Goal: Information Seeking & Learning: Find specific fact

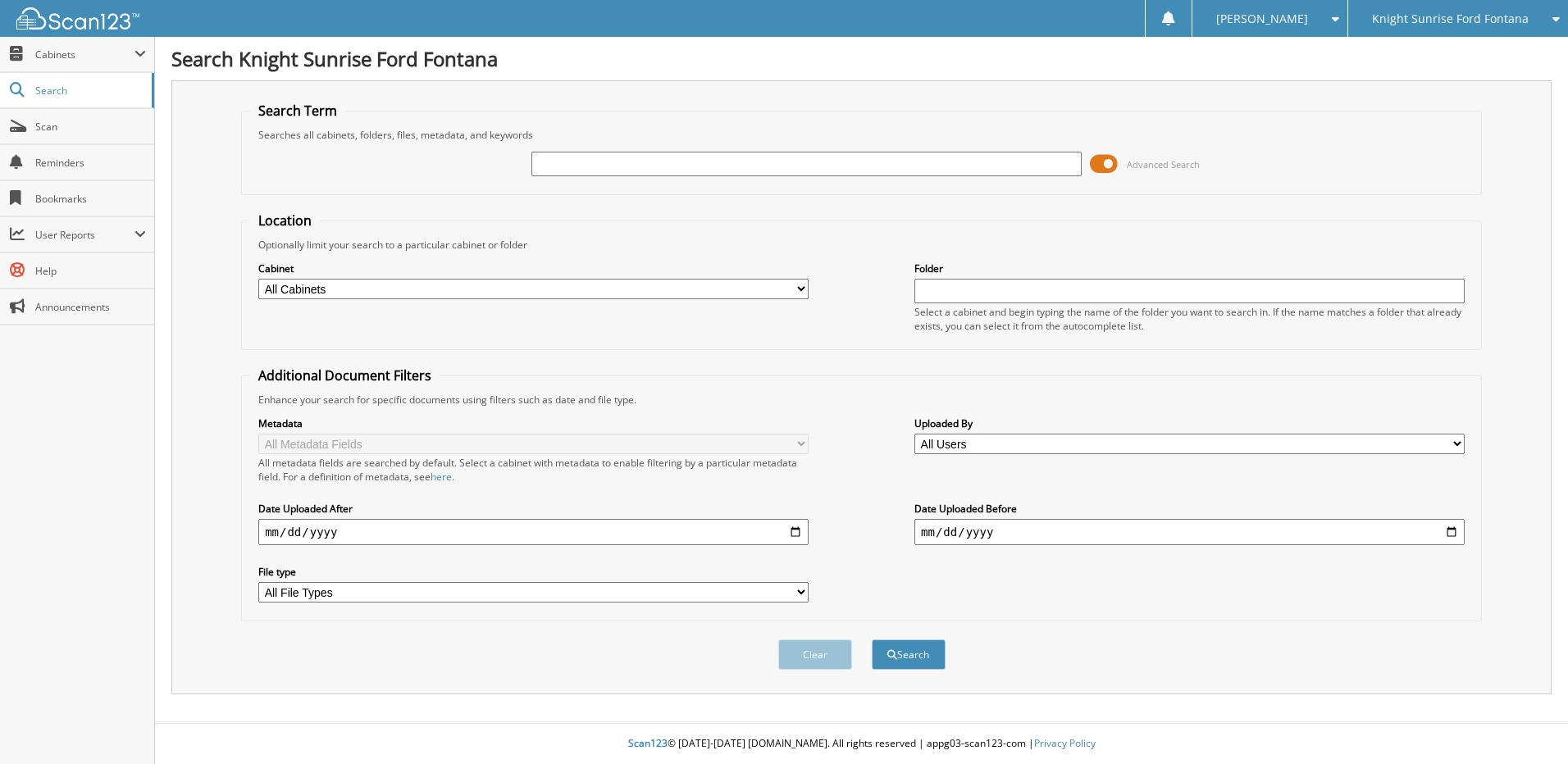
click at [555, 177] on div at bounding box center [807, 164] width 550 height 27
type input "rda2223"
click at [872, 639] on button "Search" at bounding box center [909, 654] width 74 height 30
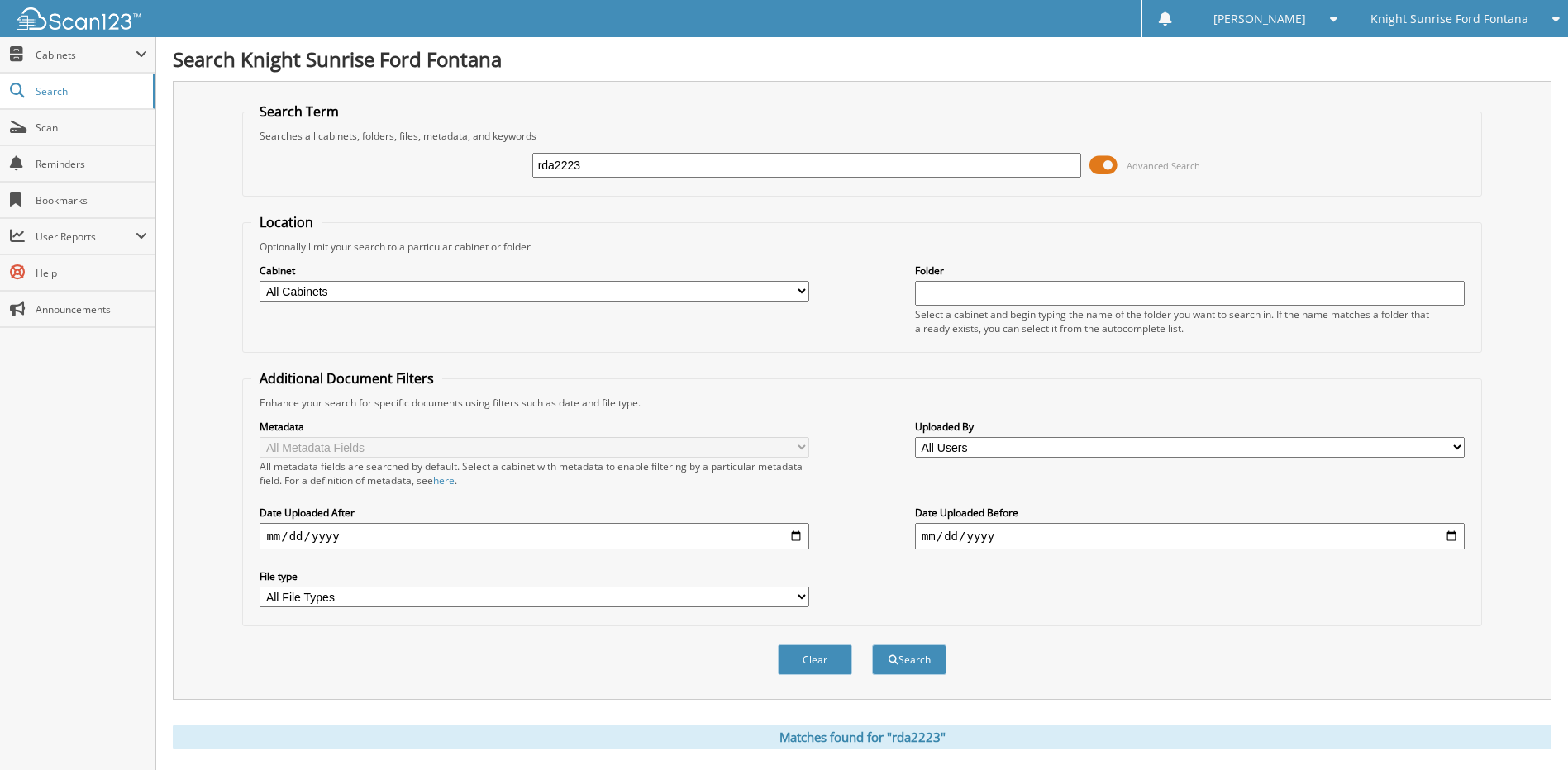
click at [604, 164] on input "rda2223" at bounding box center [807, 165] width 550 height 25
type input "rda22230"
click at [928, 648] on button "Search" at bounding box center [909, 659] width 74 height 31
click at [921, 654] on button "Search" at bounding box center [909, 659] width 74 height 31
click at [649, 163] on input "rda22230" at bounding box center [807, 165] width 550 height 25
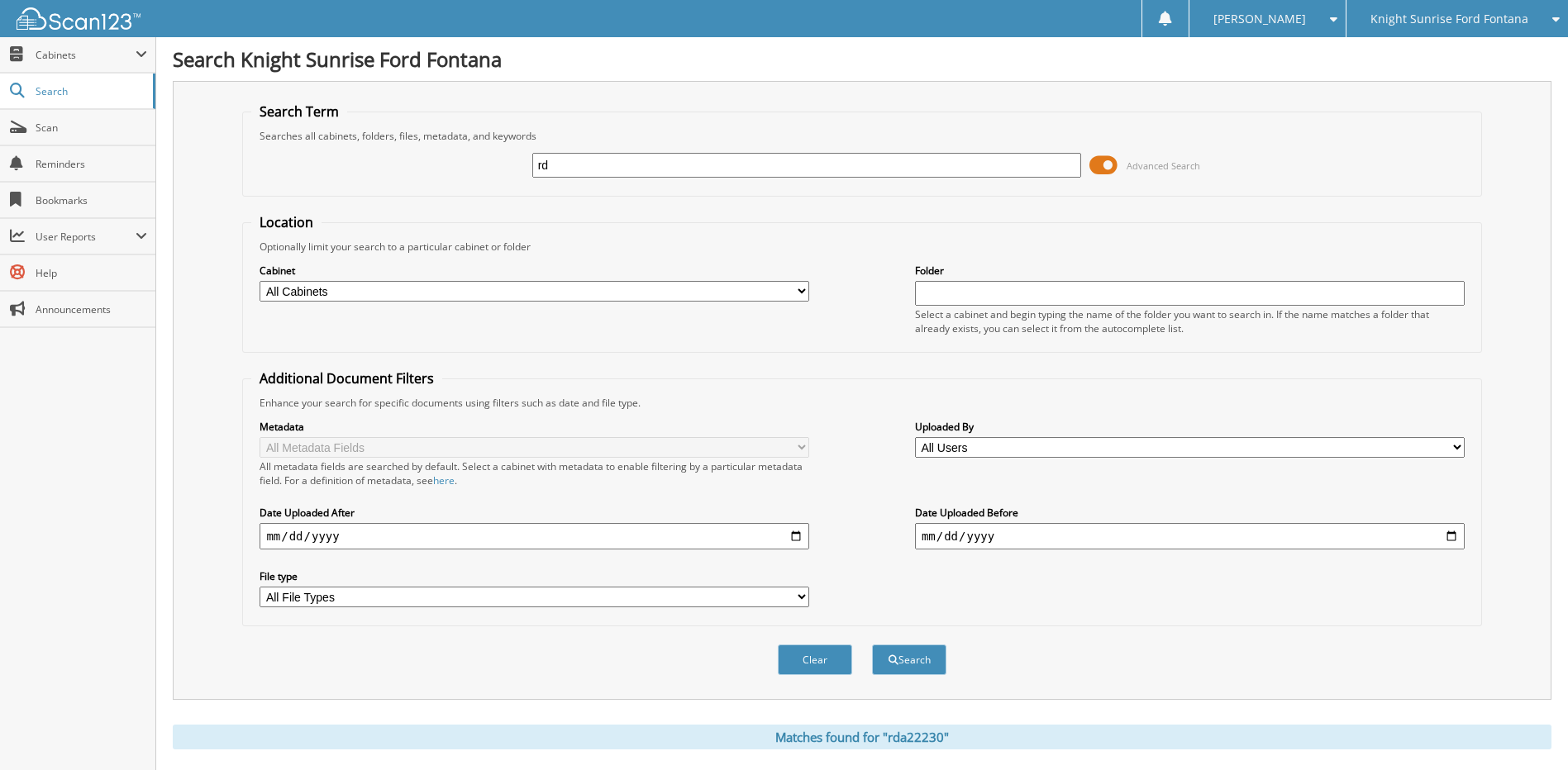
type input "r"
type input "ska1258"
click at [872, 644] on button "Search" at bounding box center [909, 659] width 74 height 31
click at [612, 170] on input "ska1258" at bounding box center [807, 165] width 550 height 25
type input "ska21258"
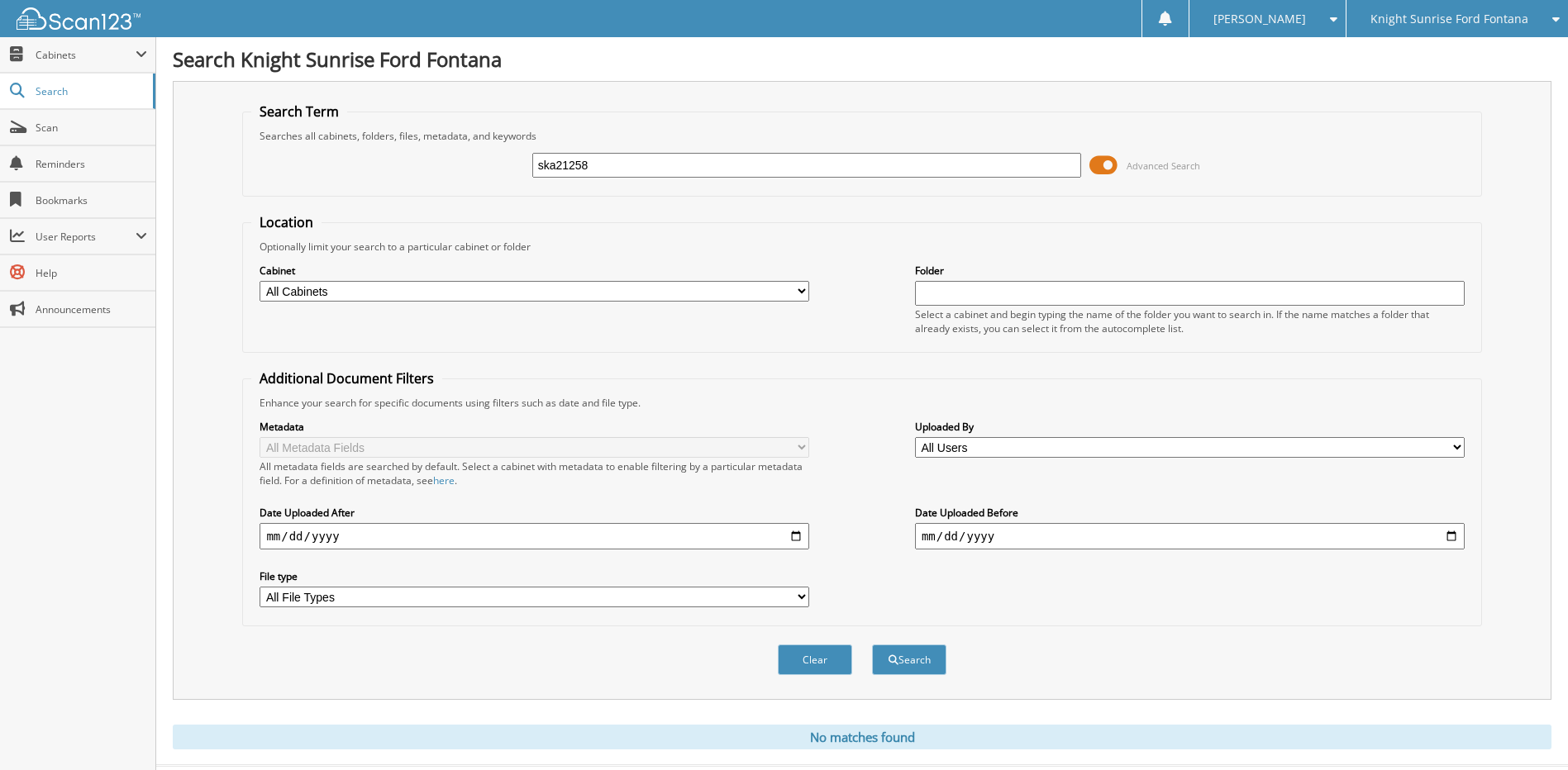
click at [872, 644] on button "Search" at bounding box center [909, 659] width 74 height 31
click at [798, 295] on select "All Cabinets ACCOUNTS PAYABLE ACCT RECEIVABLES BROKERS CAR DEALS KNIGHT CAR DEA…" at bounding box center [534, 291] width 550 height 21
select select "30477"
click at [259, 281] on select "All Cabinets ACCOUNTS PAYABLE ACCT RECEIVABLES BROKERS CAR DEALS KNIGHT CAR DEA…" at bounding box center [534, 291] width 550 height 21
click at [926, 661] on button "Search" at bounding box center [909, 659] width 74 height 31
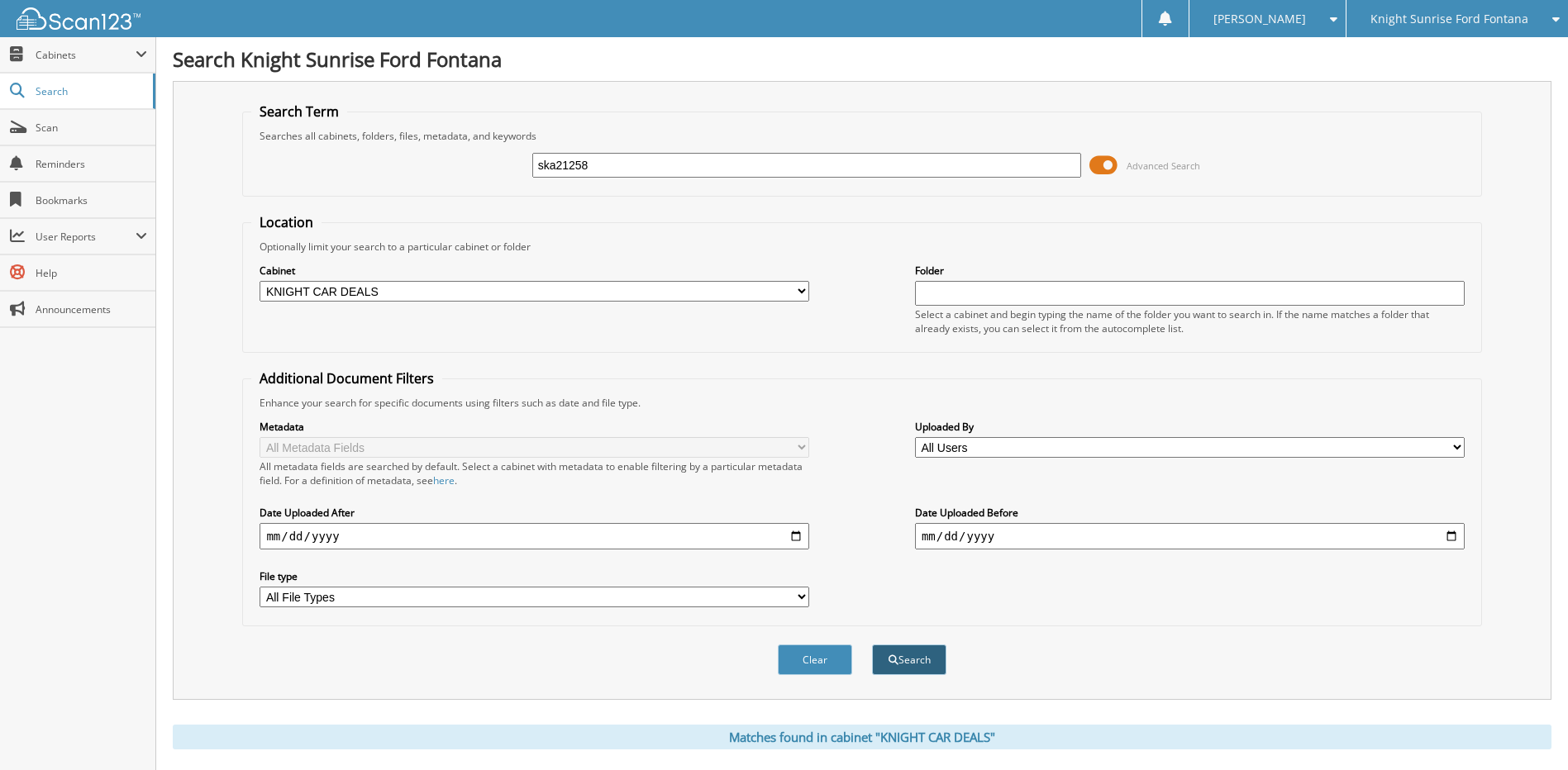
click at [908, 665] on button "Search" at bounding box center [909, 659] width 74 height 31
click at [961, 299] on input "text" at bounding box center [1189, 293] width 550 height 25
click at [945, 322] on li "DMV DOCS" at bounding box center [1189, 316] width 548 height 23
type input "DMV DOCS"
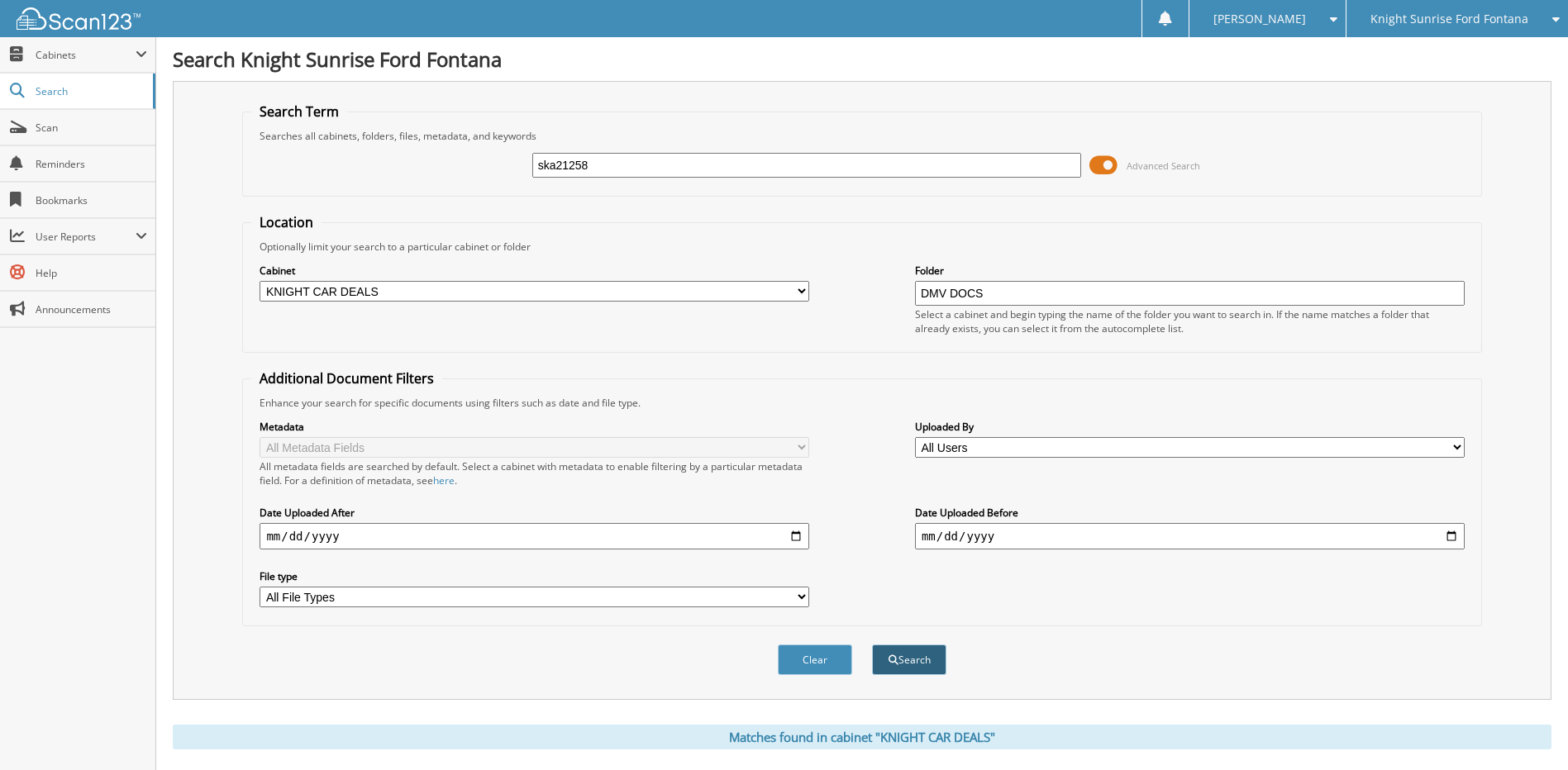
click at [912, 657] on button "Search" at bounding box center [909, 659] width 74 height 31
paste input "RDA22230"
type input "s"
paste input "RDA22230"
type input "RDA22230"
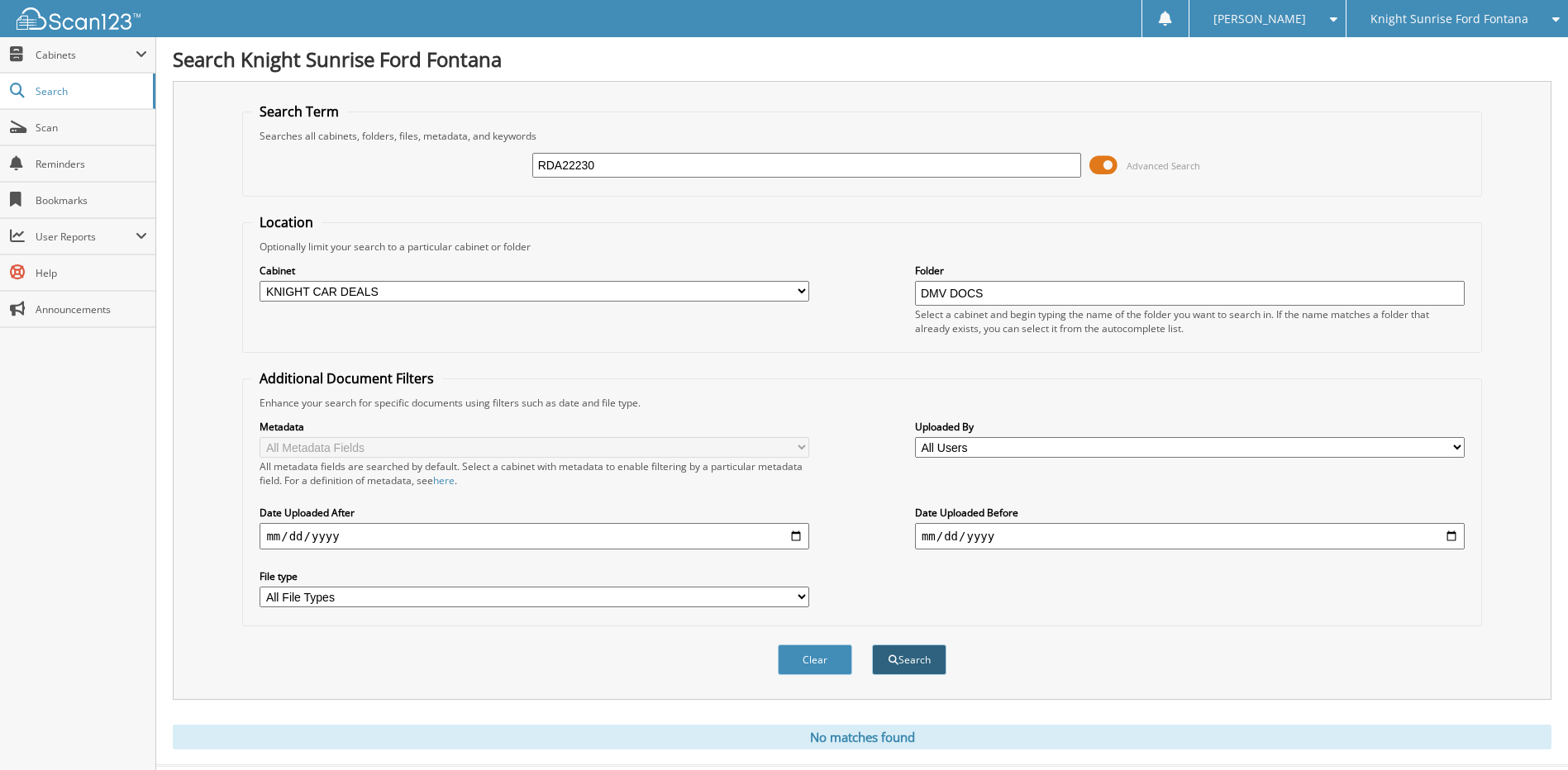
click at [924, 663] on button "Search" at bounding box center [909, 659] width 74 height 31
click at [82, 93] on span "Search" at bounding box center [90, 91] width 109 height 14
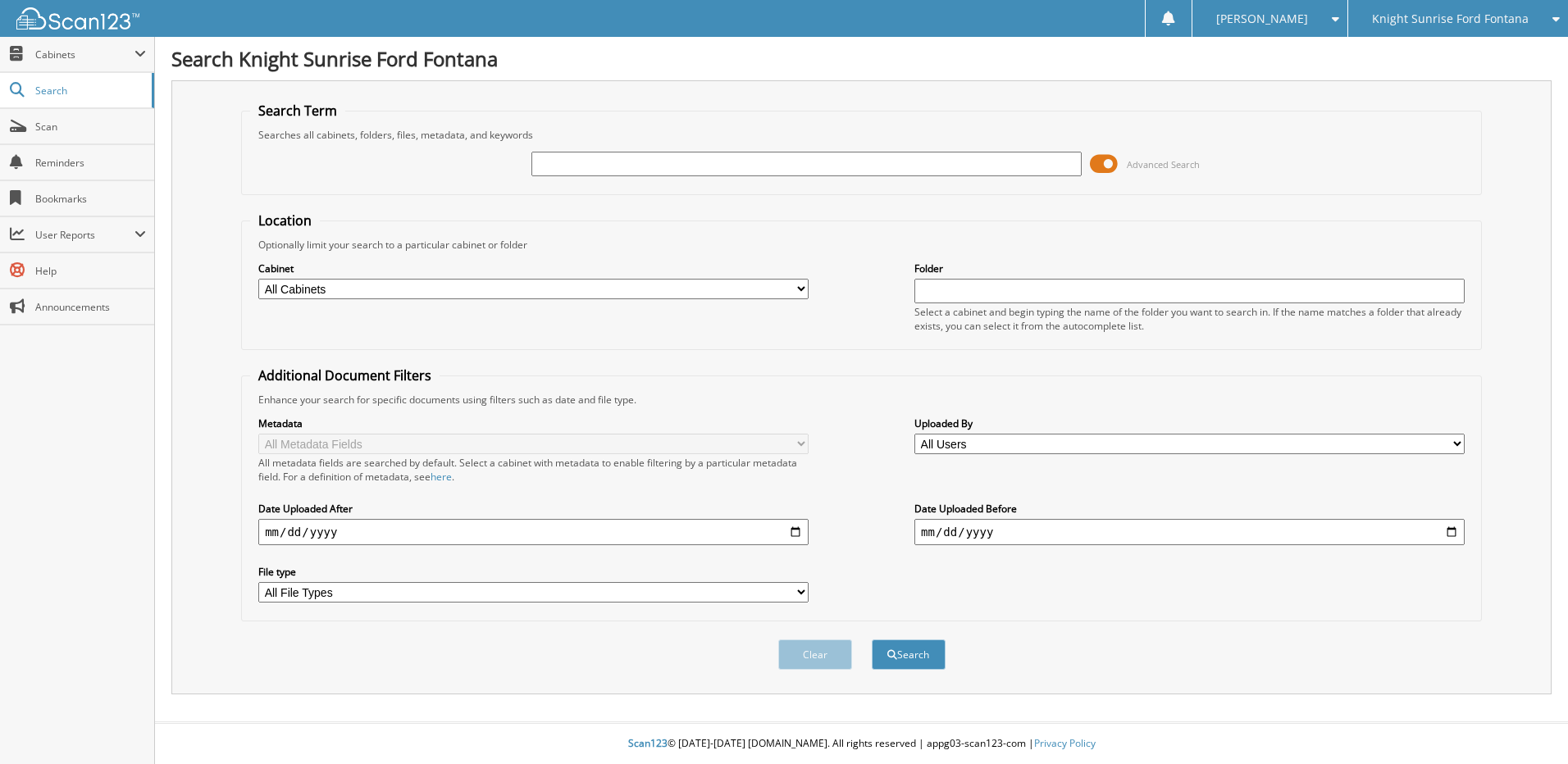
click at [567, 164] on input "text" at bounding box center [807, 164] width 550 height 25
type input "fr2729"
click at [872, 639] on button "Search" at bounding box center [909, 654] width 74 height 30
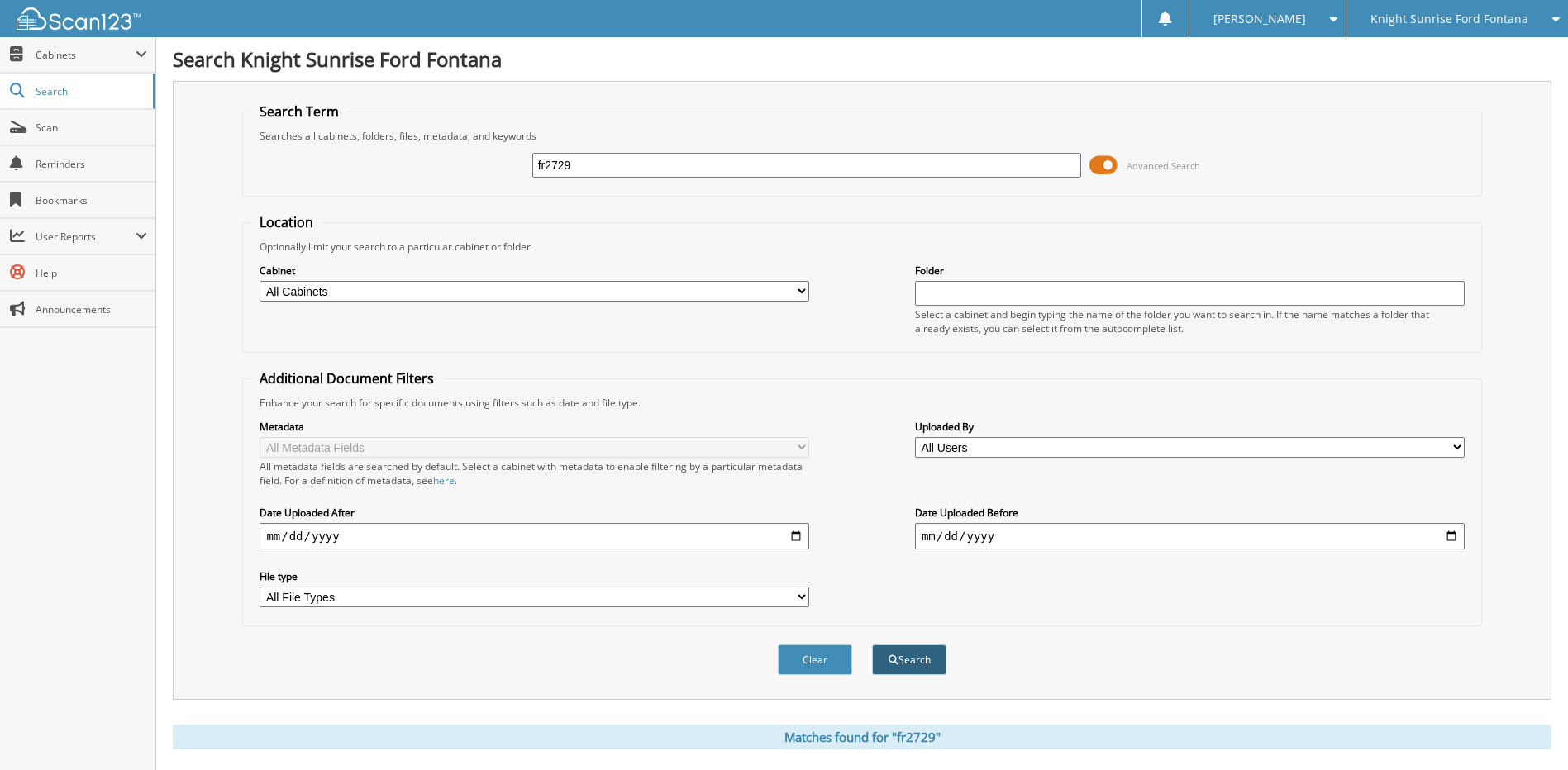
click at [940, 662] on button "Search" at bounding box center [909, 659] width 74 height 31
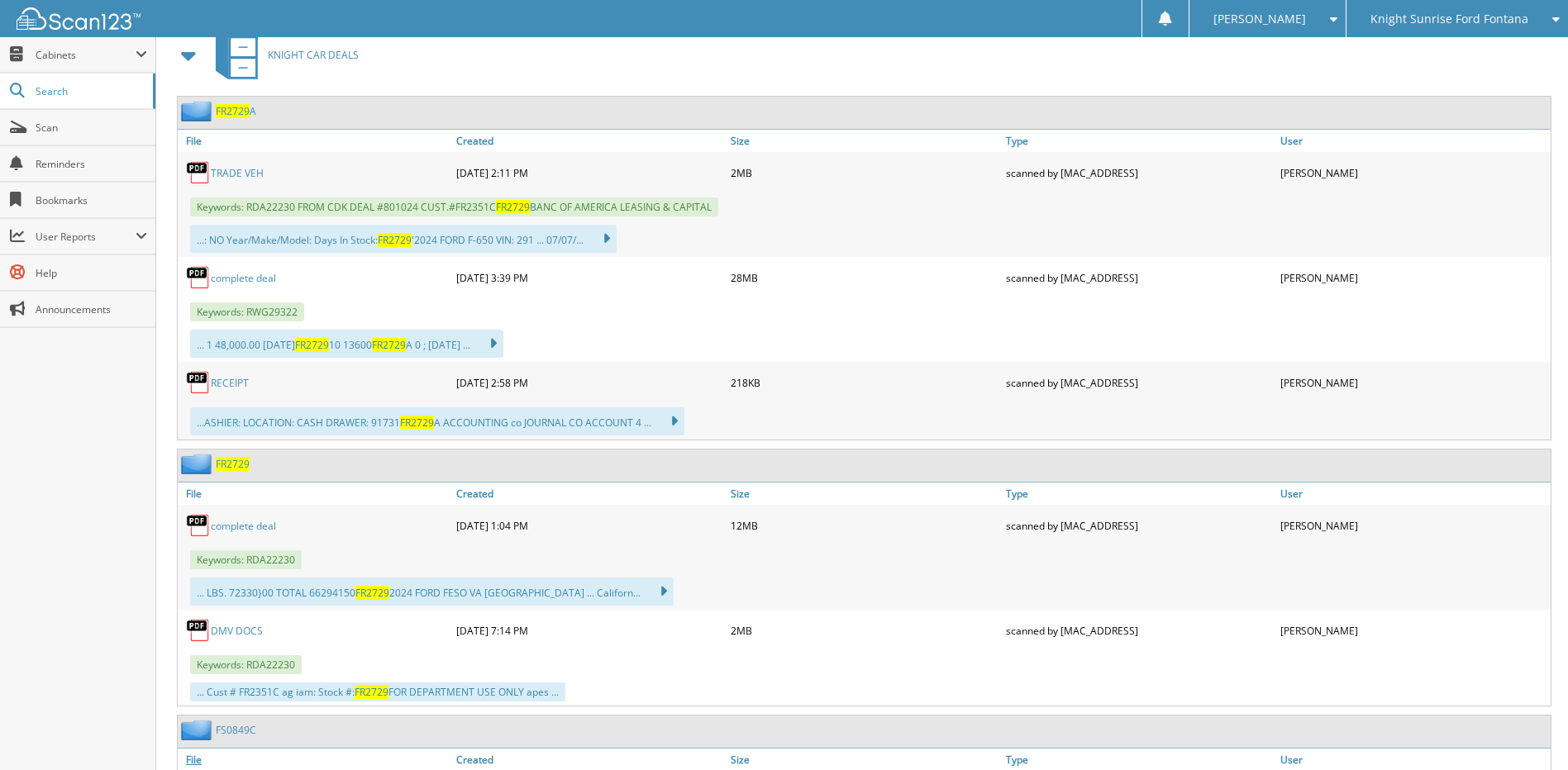
scroll to position [826, 0]
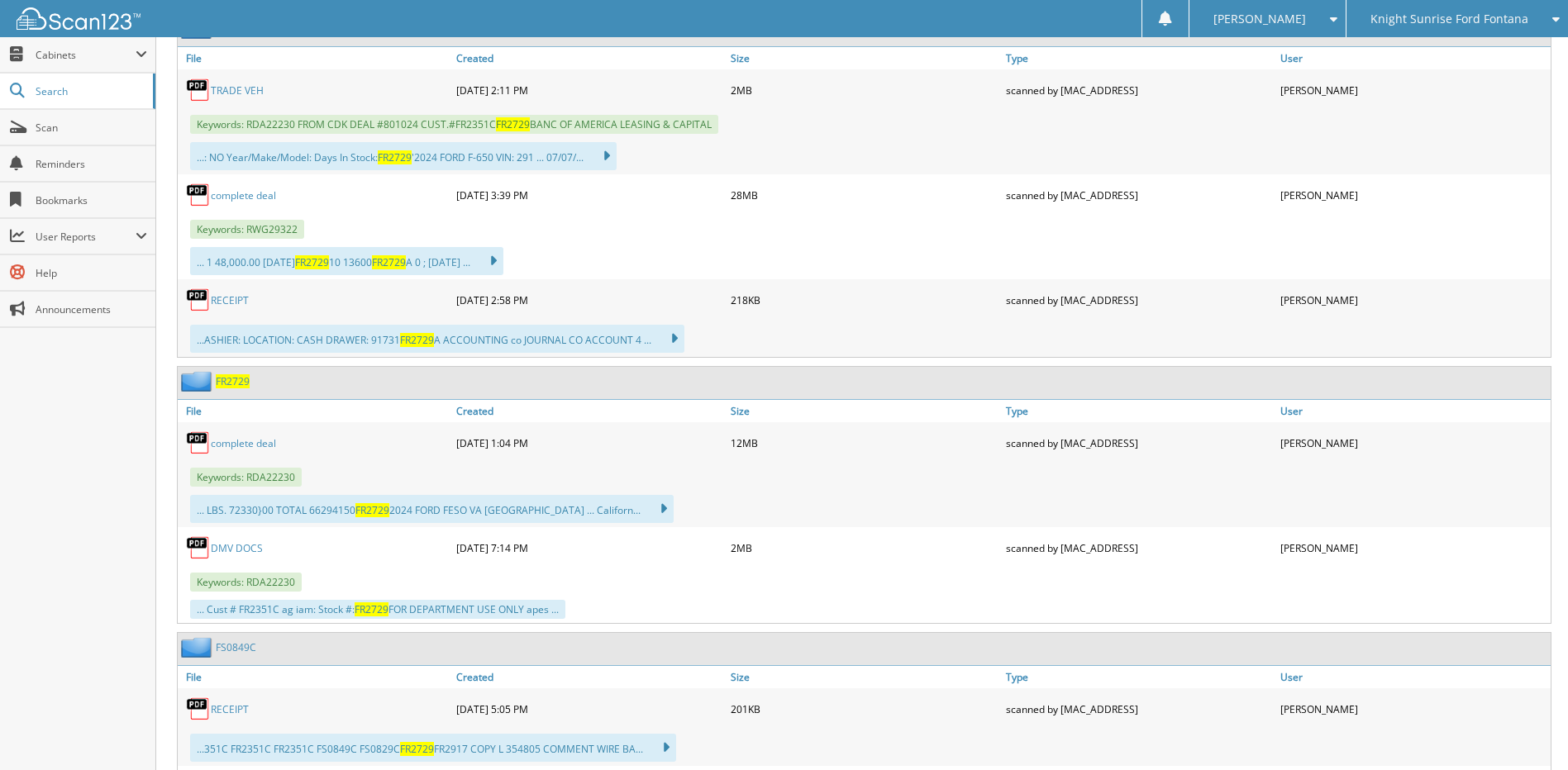
click at [216, 544] on link "DMV DOCS" at bounding box center [236, 549] width 52 height 14
click at [203, 545] on img at bounding box center [198, 548] width 25 height 25
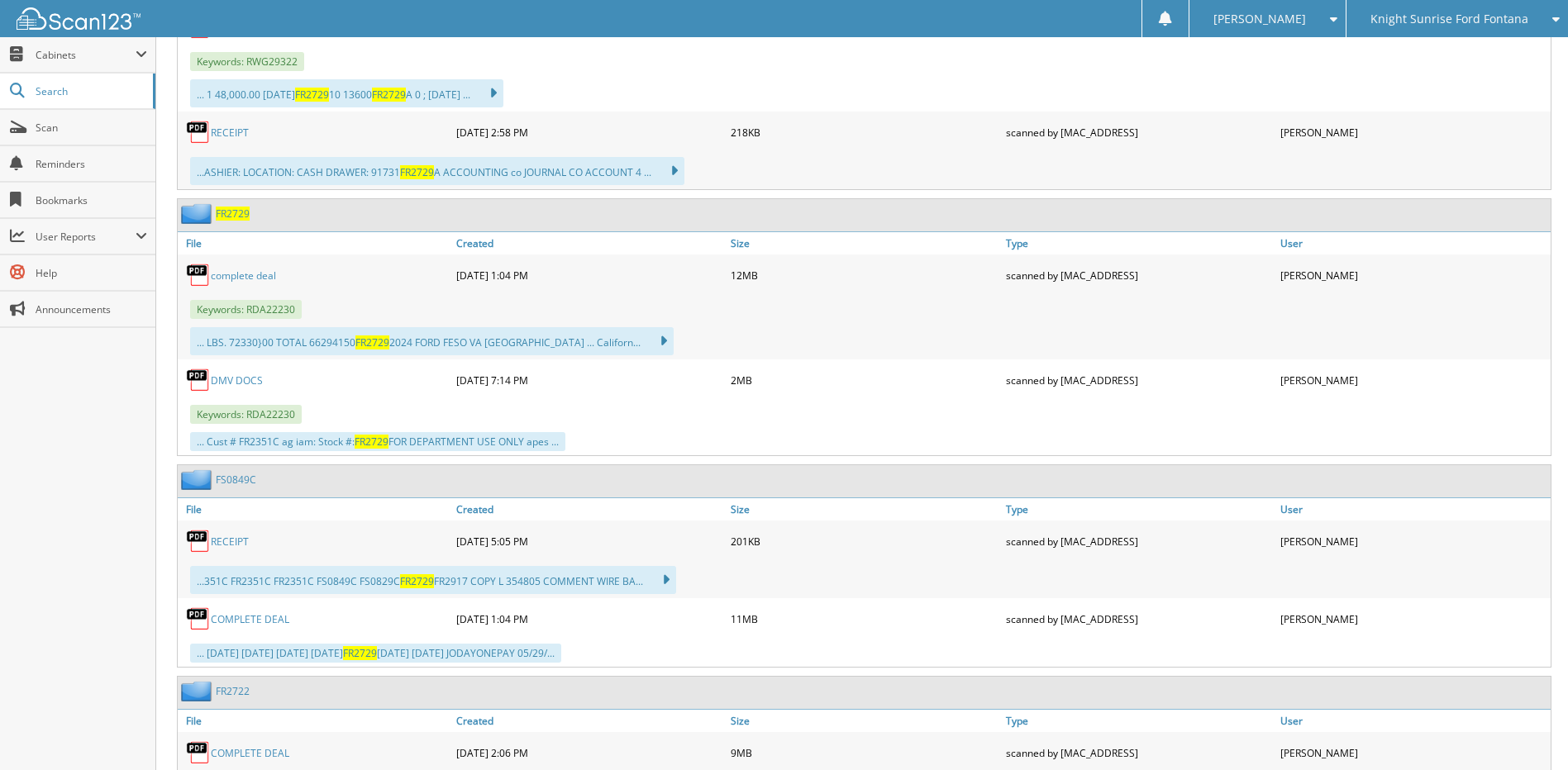
scroll to position [1074, 0]
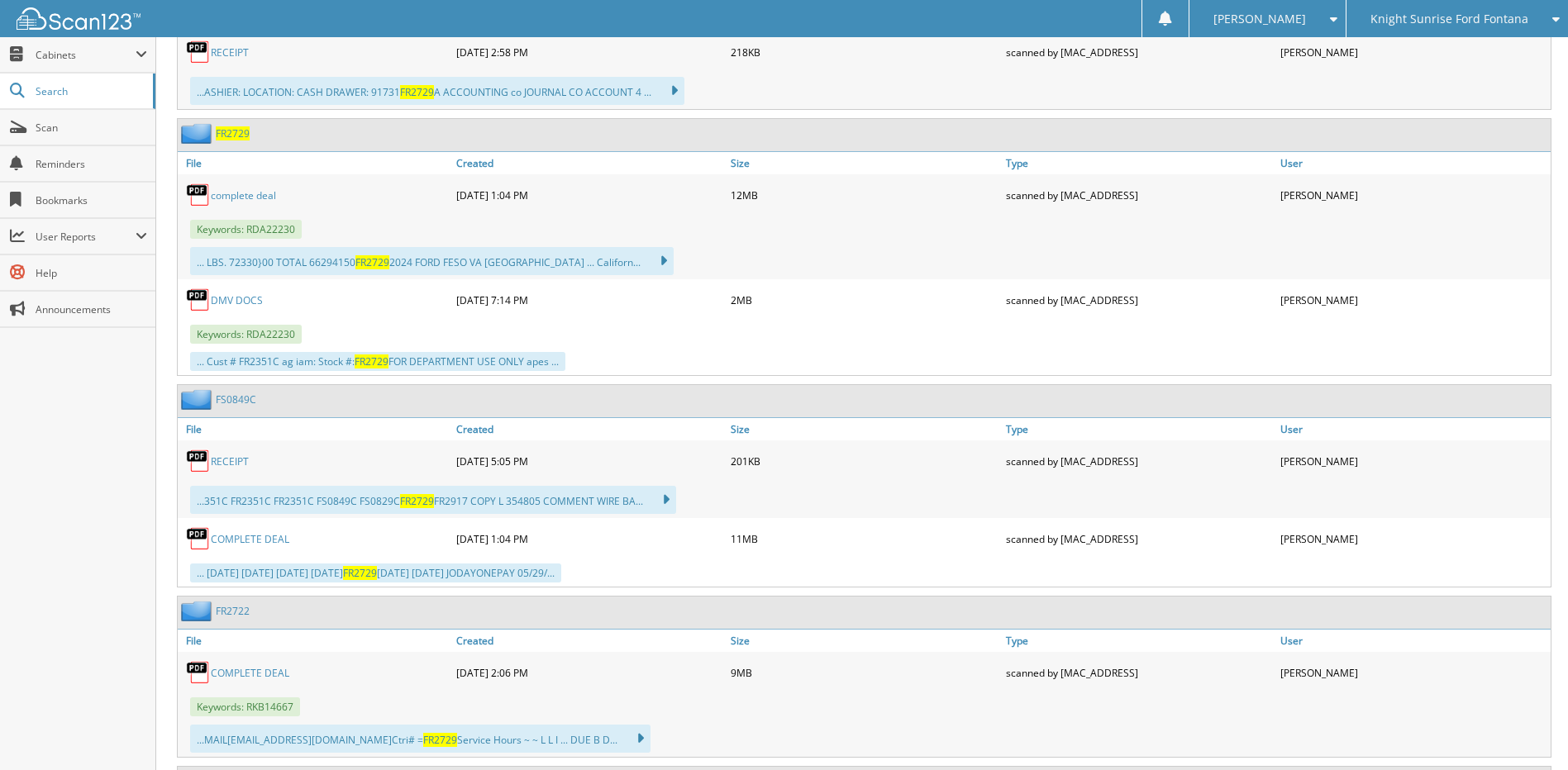
click at [194, 301] on img at bounding box center [198, 299] width 25 height 25
click at [249, 334] on span "Keywords: RDA22230" at bounding box center [245, 334] width 112 height 19
click at [202, 295] on img at bounding box center [198, 299] width 25 height 25
click at [454, 368] on div "... Cust # FR2351C ag iam: Stock #: FR2729 FOR DEPARTMENT USE ONLY apes ..." at bounding box center [378, 361] width 376 height 19
click at [194, 306] on img at bounding box center [198, 299] width 25 height 25
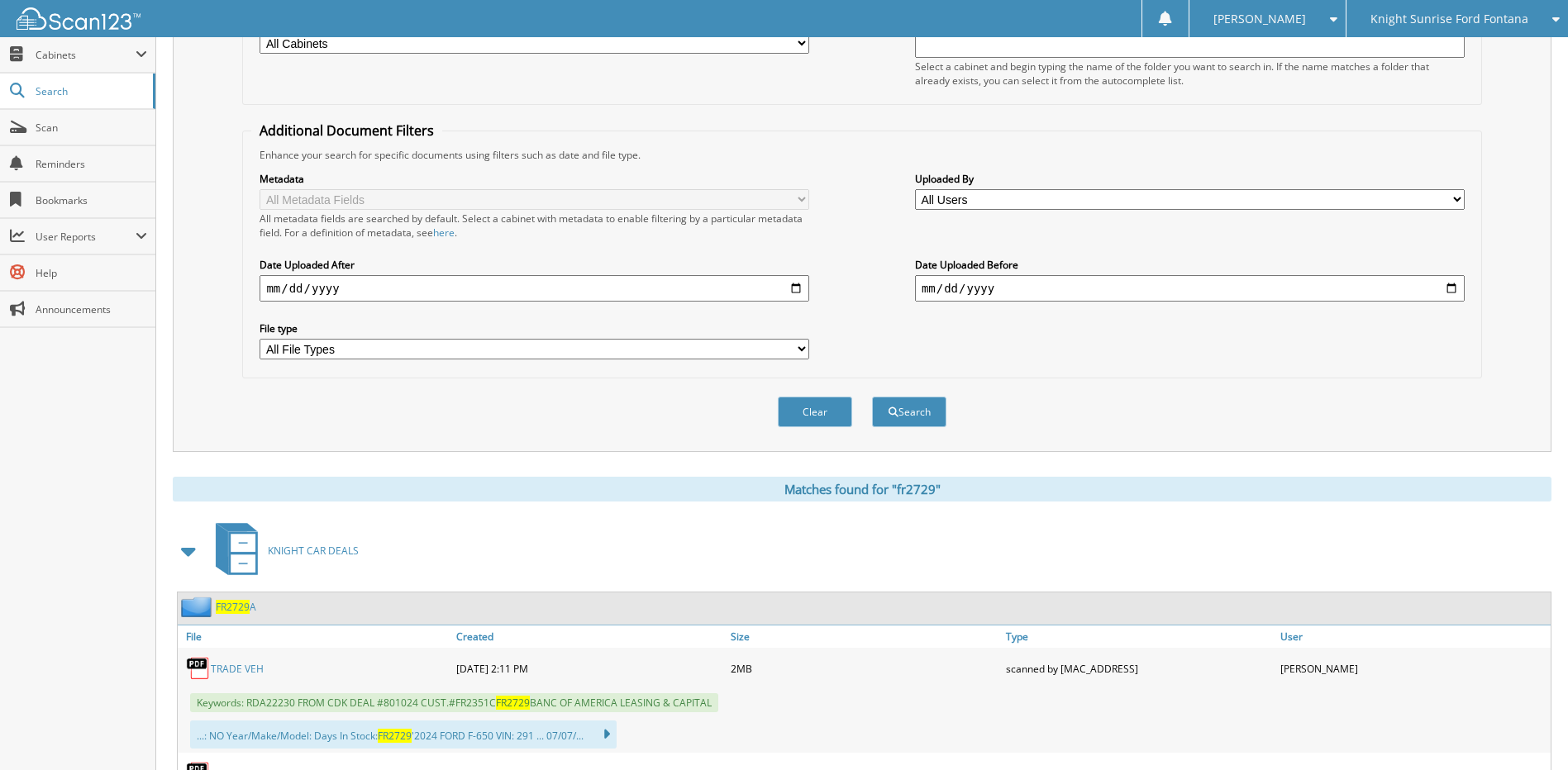
scroll to position [0, 0]
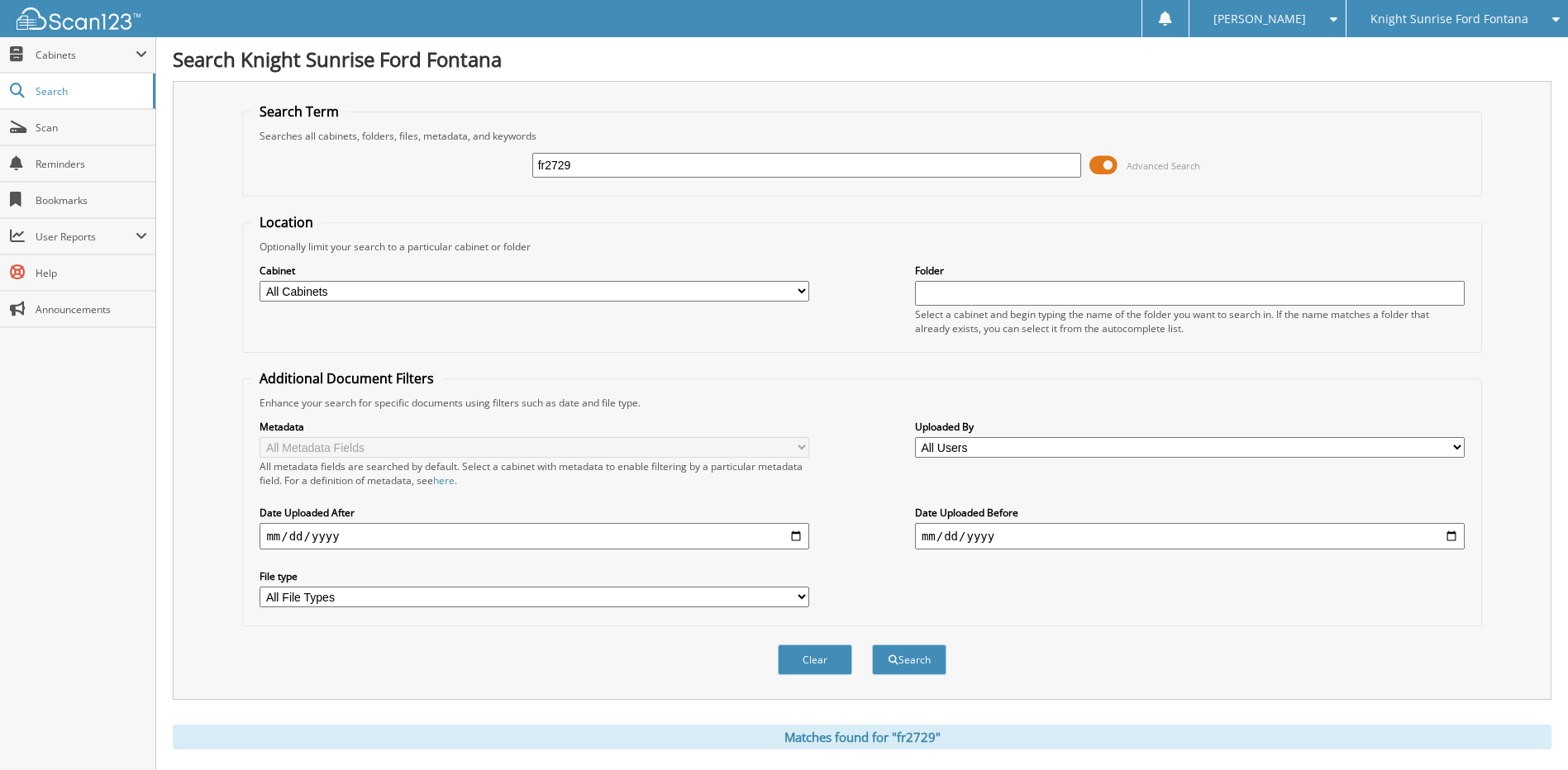
click at [618, 159] on input "fr2729" at bounding box center [807, 165] width 550 height 25
type input "f"
type input "ska21258"
click at [758, 394] on fieldset "Additional Document Filters Enhance your search for specific documents using fi…" at bounding box center [861, 498] width 1239 height 257
click at [919, 659] on button "Search" at bounding box center [909, 659] width 74 height 31
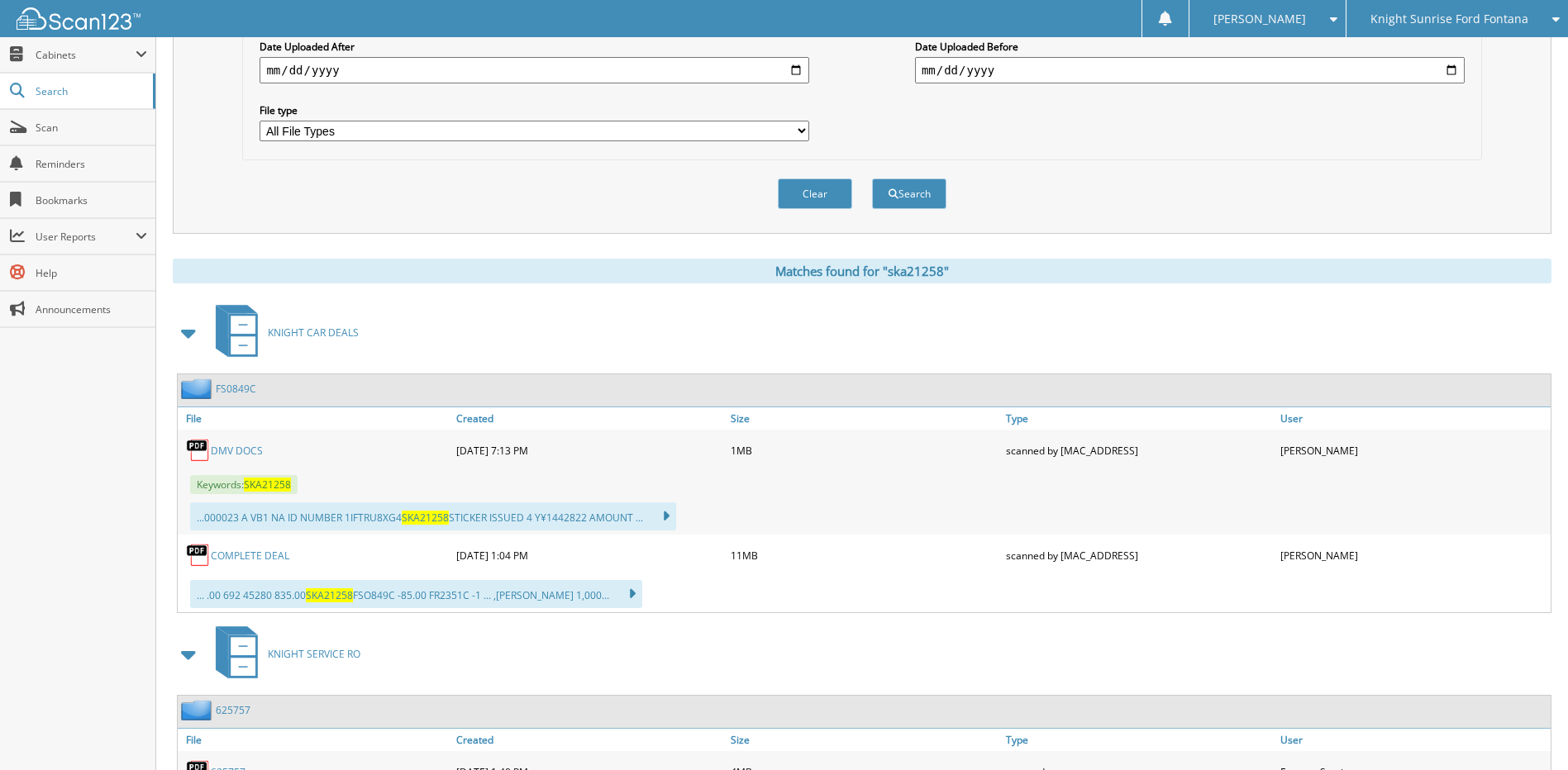
scroll to position [453, 0]
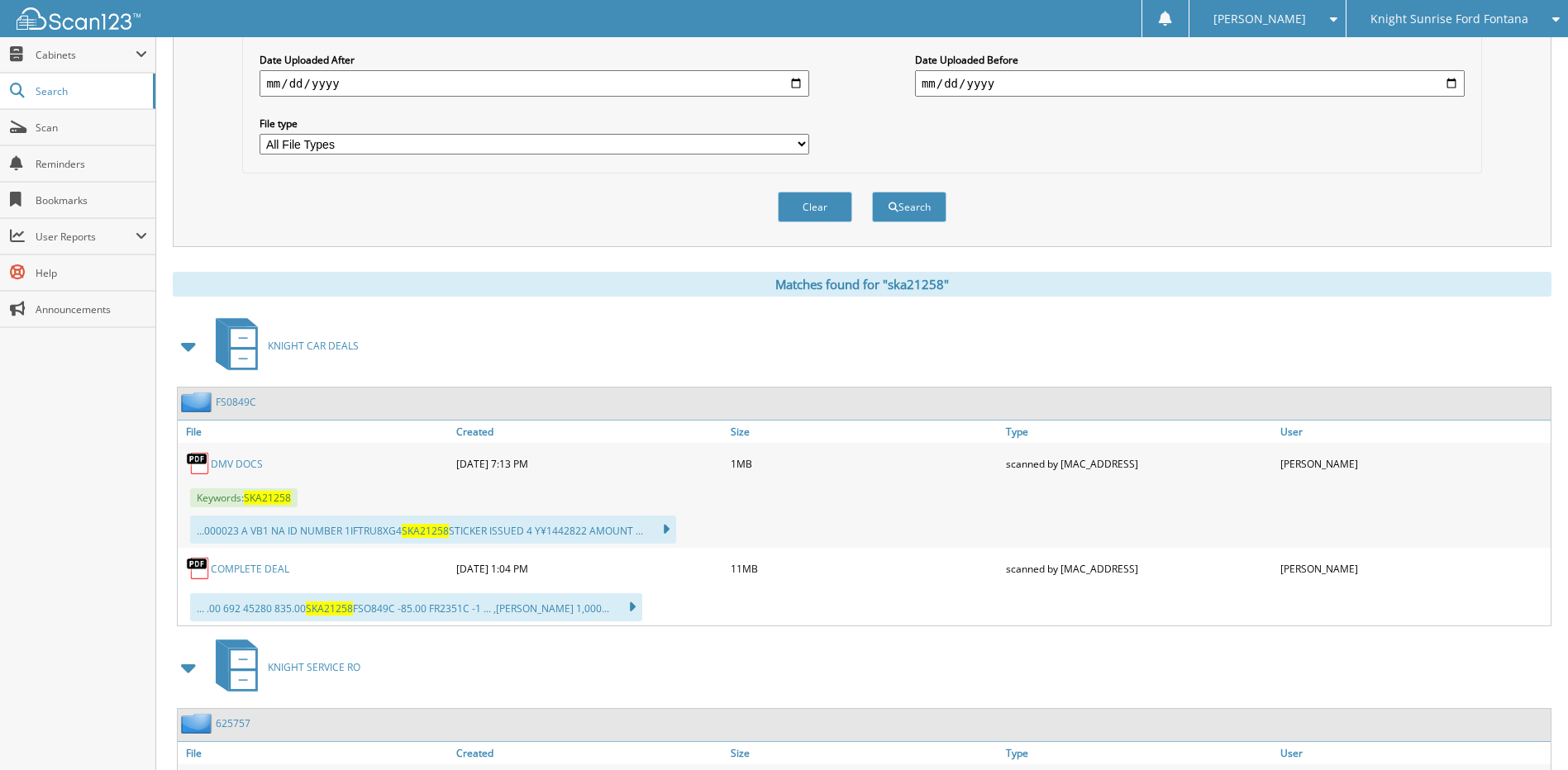
click at [224, 465] on link "DMV DOCS" at bounding box center [236, 464] width 52 height 14
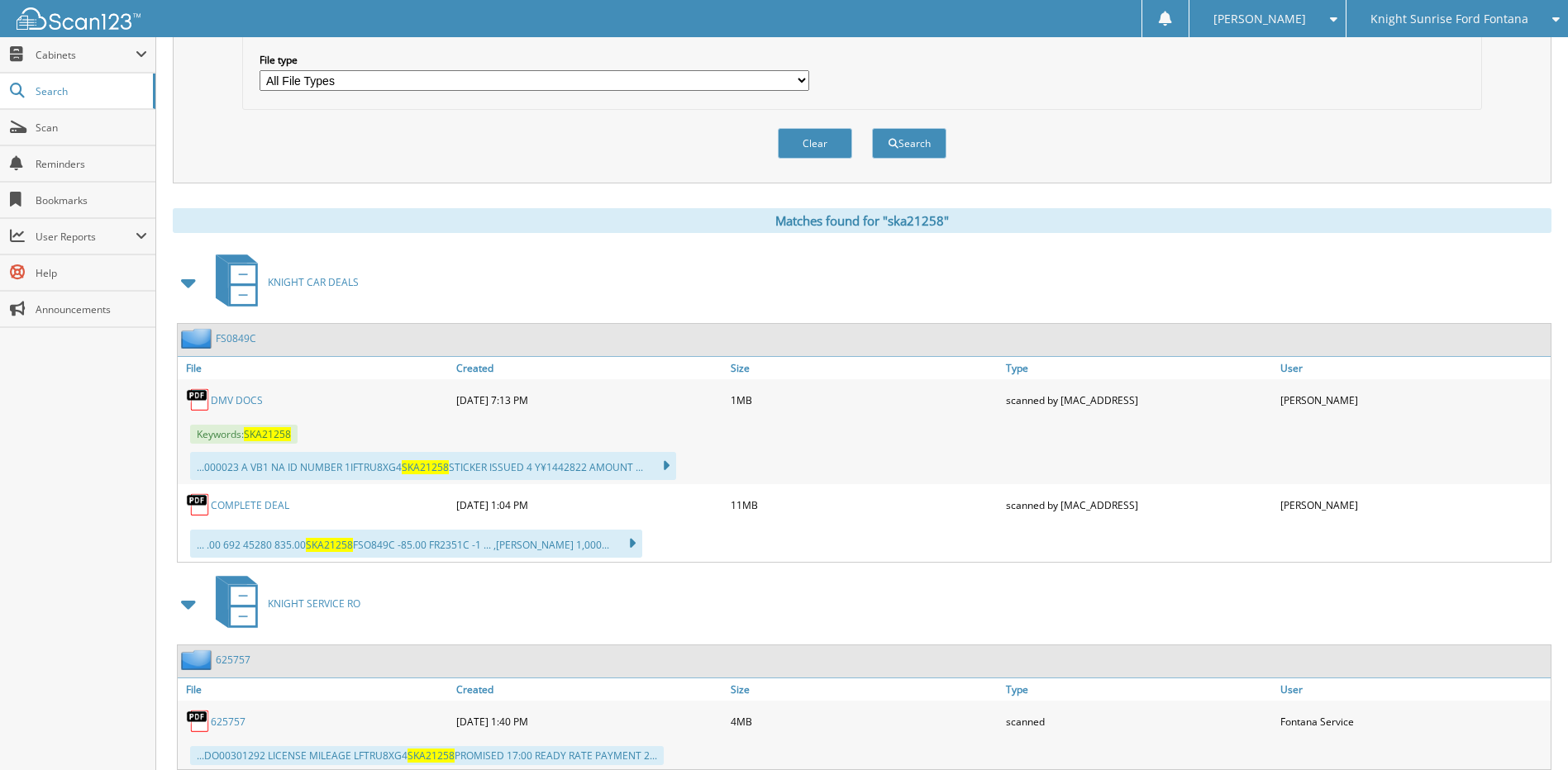
scroll to position [536, 0]
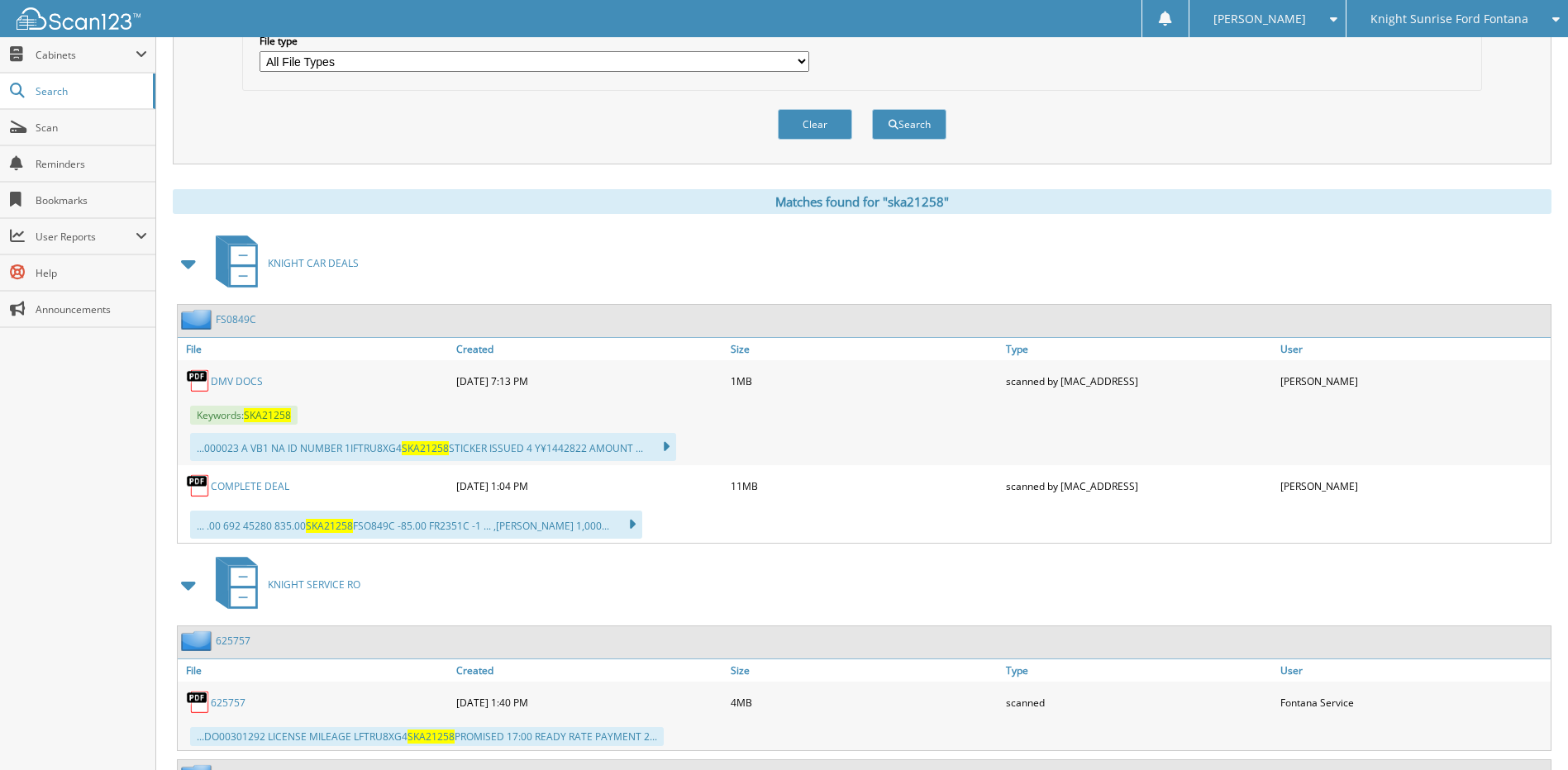
click at [206, 385] on img at bounding box center [198, 381] width 25 height 25
